Goal: Task Accomplishment & Management: Manage account settings

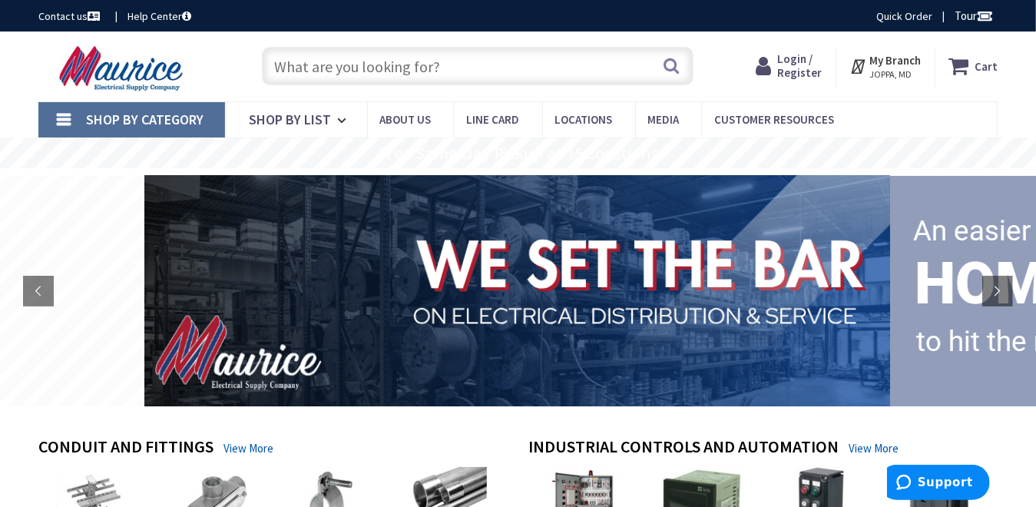
click at [815, 68] on span "Login / Register" at bounding box center [800, 65] width 45 height 28
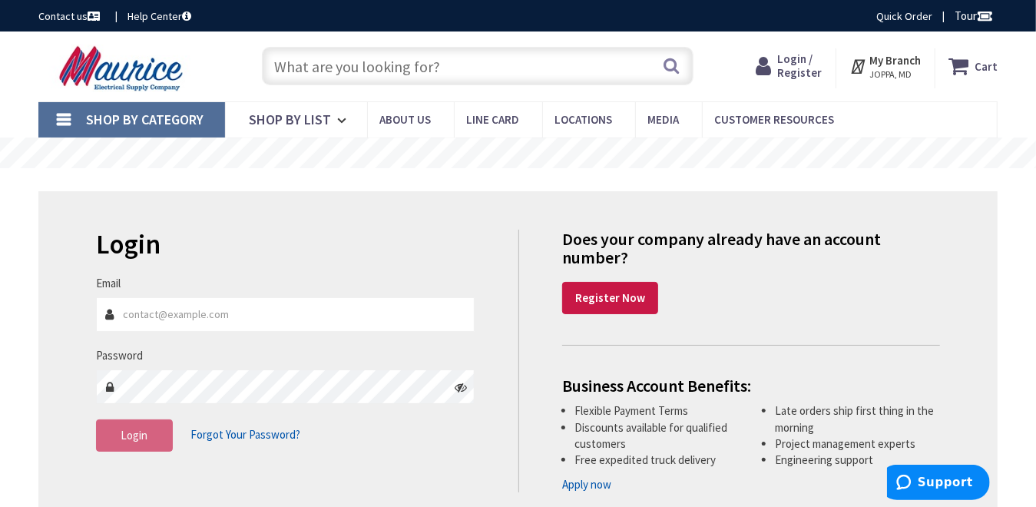
click at [183, 319] on input "Email" at bounding box center [285, 314] width 379 height 35
click at [459, 387] on icon at bounding box center [461, 387] width 12 height 12
click at [129, 440] on span "Login" at bounding box center [134, 435] width 27 height 15
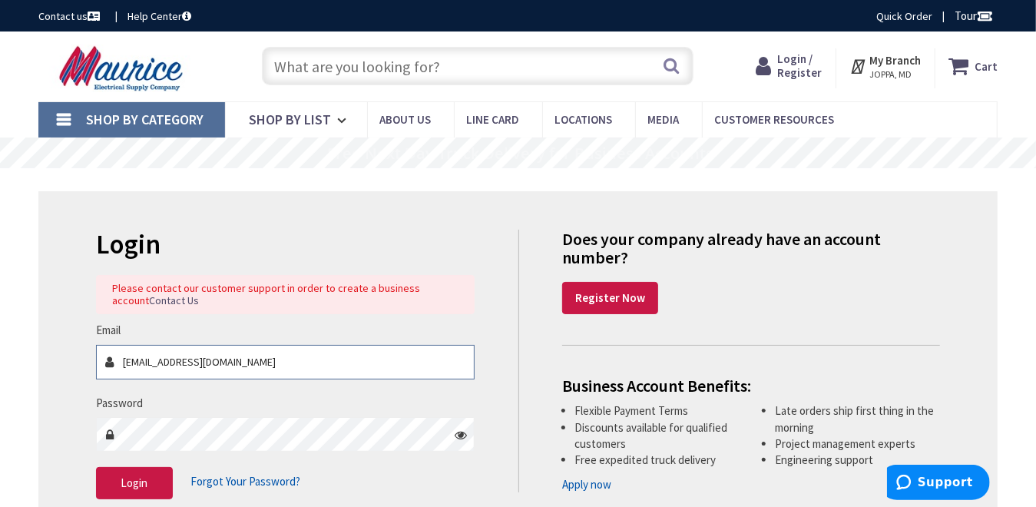
click at [238, 362] on input "[EMAIL_ADDRESS][DOMAIN_NAME]" at bounding box center [285, 362] width 379 height 35
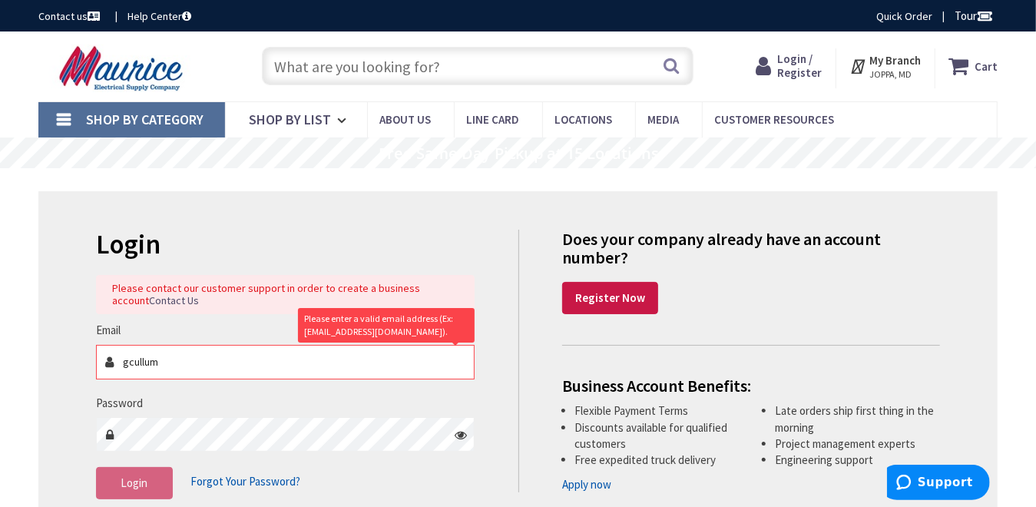
click at [326, 228] on div "Login Please contact our customer support in order to create a business account…" at bounding box center [517, 371] width 959 height 361
click at [194, 366] on input "gcullum" at bounding box center [285, 362] width 379 height 35
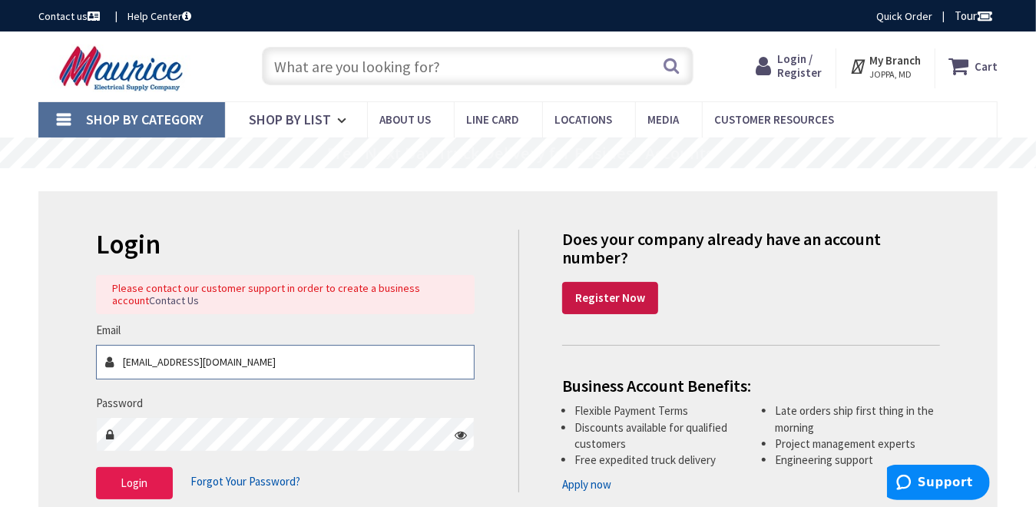
type input "[EMAIL_ADDRESS][DOMAIN_NAME]"
click at [128, 482] on span "Login" at bounding box center [134, 483] width 27 height 15
click at [809, 64] on span "Login / Register" at bounding box center [800, 65] width 45 height 28
